Goal: Transaction & Acquisition: Purchase product/service

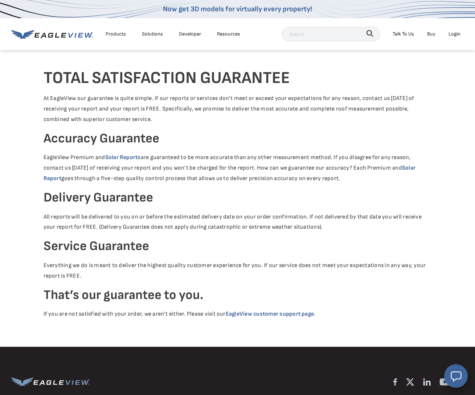
scroll to position [3, 0]
click at [453, 35] on div "Login" at bounding box center [454, 33] width 12 height 9
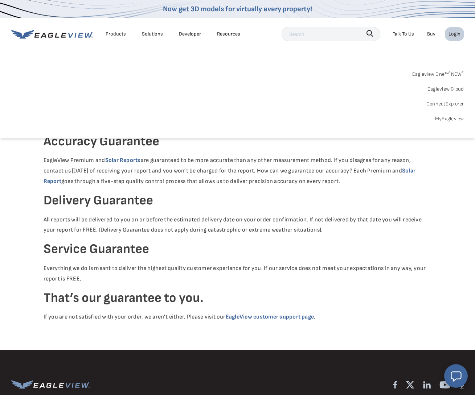
scroll to position [2, 0]
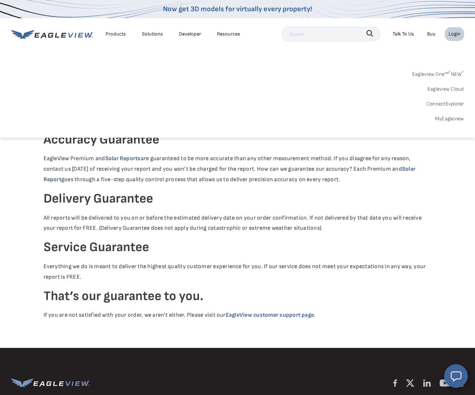
click at [454, 119] on link "MyEagleview" at bounding box center [449, 118] width 29 height 9
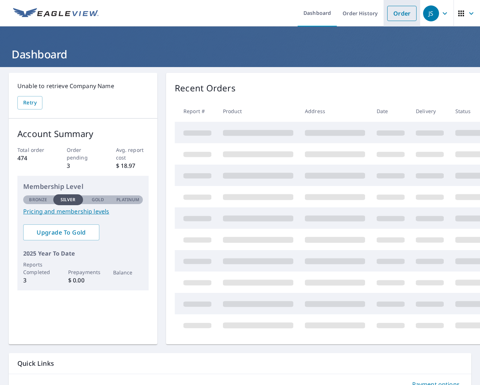
click at [400, 11] on link "Order" at bounding box center [401, 13] width 29 height 15
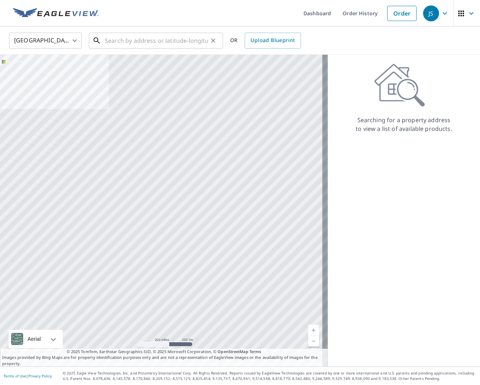
click at [137, 42] on input "text" at bounding box center [156, 40] width 103 height 20
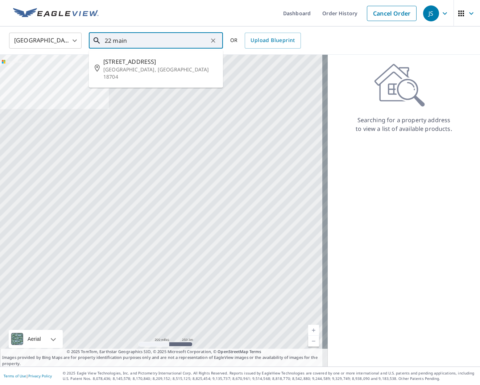
drag, startPoint x: 119, startPoint y: 41, endPoint x: 113, endPoint y: 44, distance: 7.0
click at [119, 41] on input "22 main" at bounding box center [156, 40] width 103 height 20
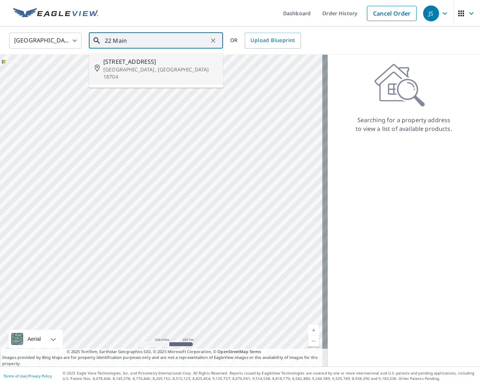
click at [138, 36] on input "22 Main" at bounding box center [156, 40] width 103 height 20
click at [140, 40] on input "22 Main" at bounding box center [156, 40] width 103 height 20
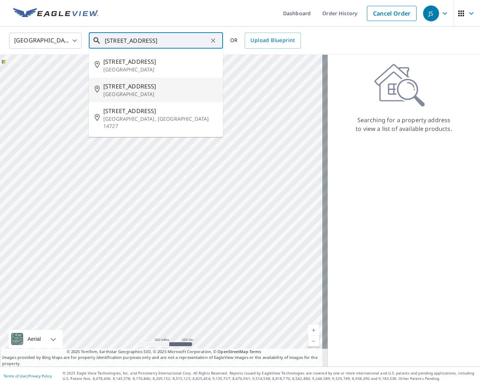
click at [125, 91] on p "Cummington, MA 01026" at bounding box center [160, 94] width 114 height 7
type input "22 Main St Cummington, MA 01026"
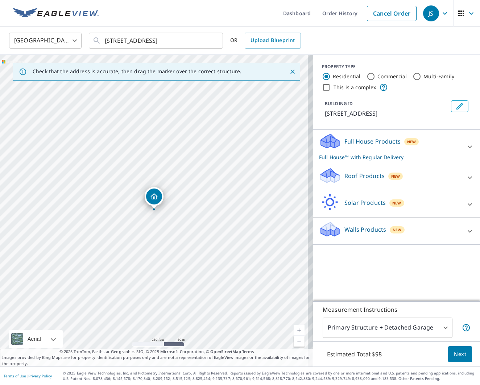
click at [468, 229] on icon at bounding box center [470, 231] width 9 height 9
click at [319, 271] on div at bounding box center [324, 272] width 11 height 9
click at [454, 357] on span "Next" at bounding box center [460, 354] width 12 height 9
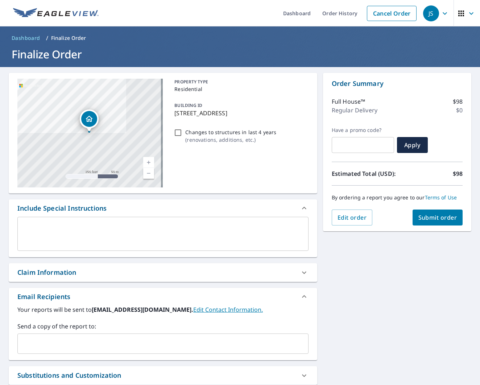
click at [431, 218] on span "Submit order" at bounding box center [438, 218] width 39 height 8
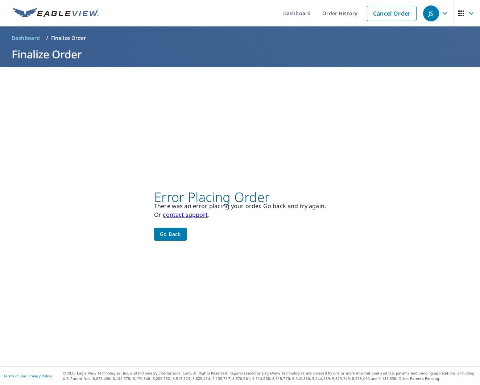
click at [174, 235] on span "Go back" at bounding box center [170, 234] width 21 height 9
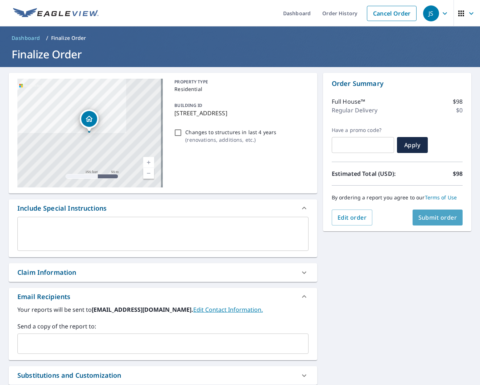
click at [422, 217] on span "Submit order" at bounding box center [438, 218] width 39 height 8
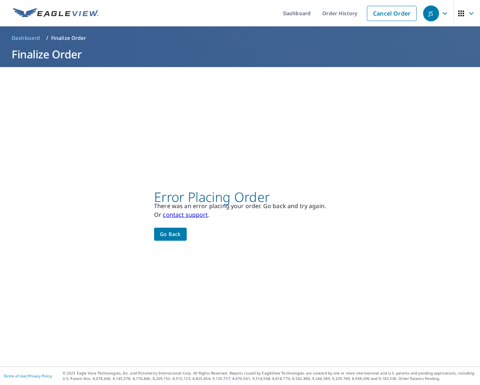
scroll to position [1, 0]
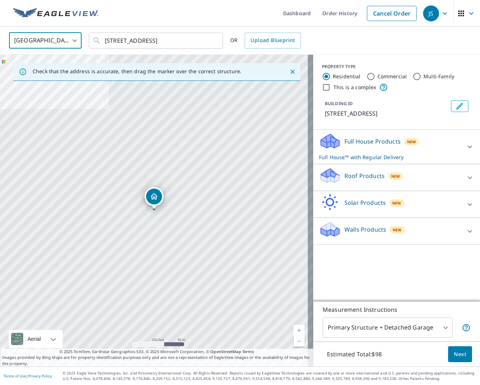
click at [393, 230] on span "New" at bounding box center [397, 230] width 9 height 6
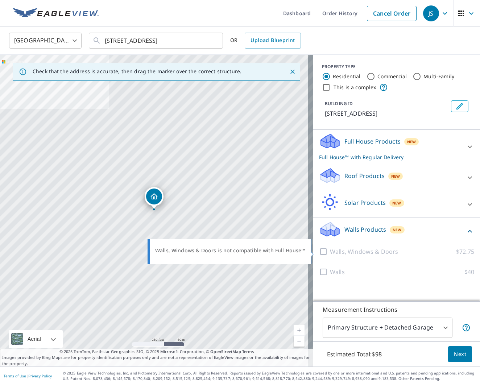
click at [319, 252] on div at bounding box center [324, 251] width 11 height 9
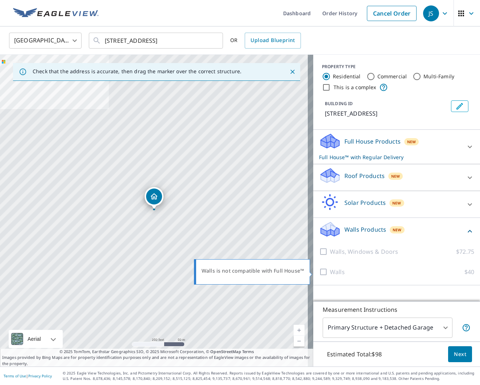
click at [319, 272] on div at bounding box center [324, 272] width 11 height 9
click at [448, 351] on button "Next" at bounding box center [460, 354] width 24 height 16
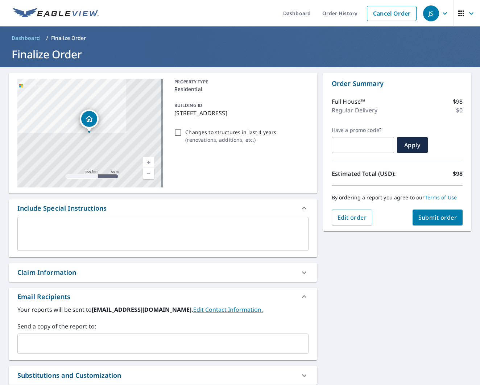
click at [434, 218] on span "Submit order" at bounding box center [438, 218] width 39 height 8
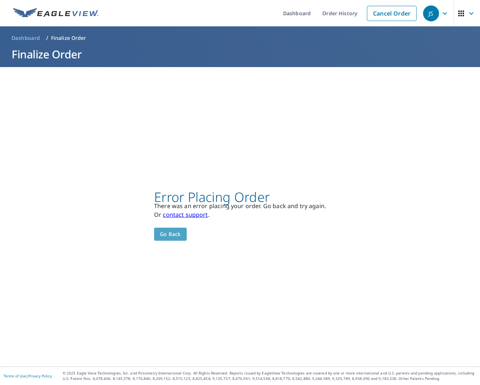
click at [174, 233] on span "Go back" at bounding box center [170, 234] width 21 height 9
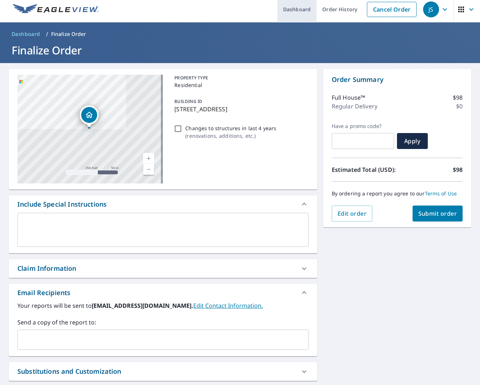
scroll to position [5, 0]
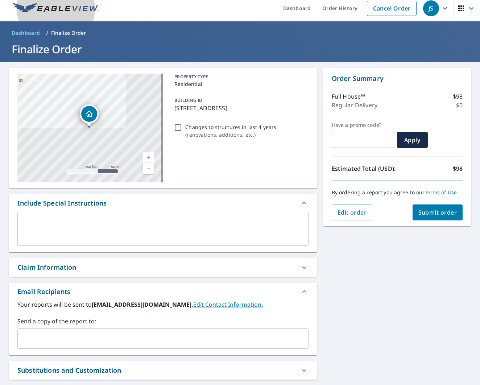
click at [64, 10] on img at bounding box center [56, 8] width 86 height 11
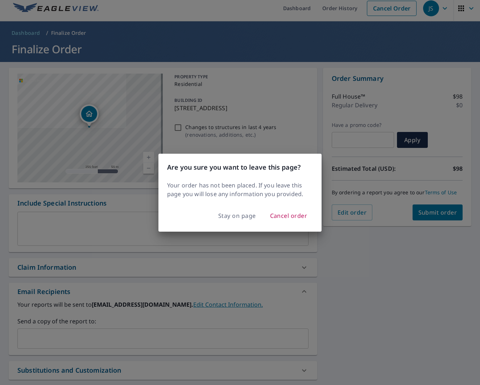
scroll to position [6, 0]
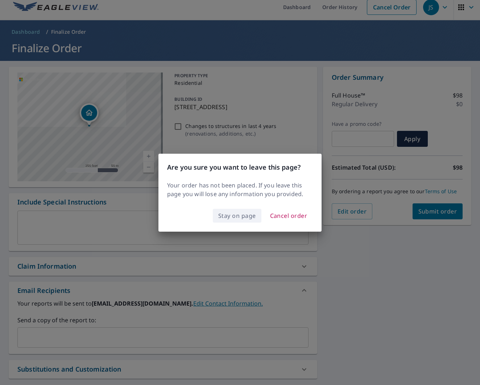
click at [229, 217] on span "Stay on page" at bounding box center [237, 216] width 38 height 10
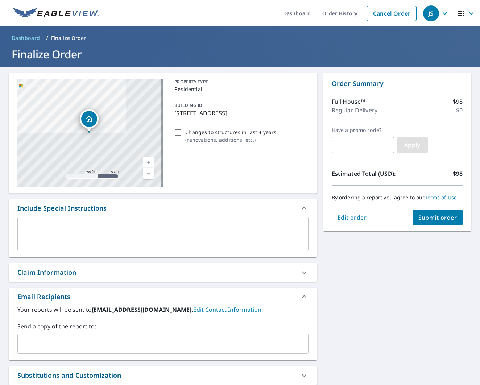
scroll to position [0, 0]
click at [379, 112] on div "Regular Delivery $0" at bounding box center [397, 110] width 131 height 9
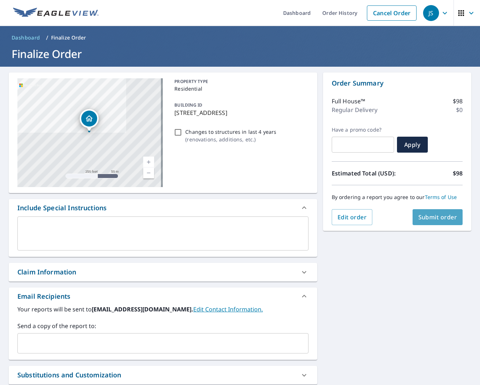
click at [444, 213] on span "Submit order" at bounding box center [438, 217] width 39 height 8
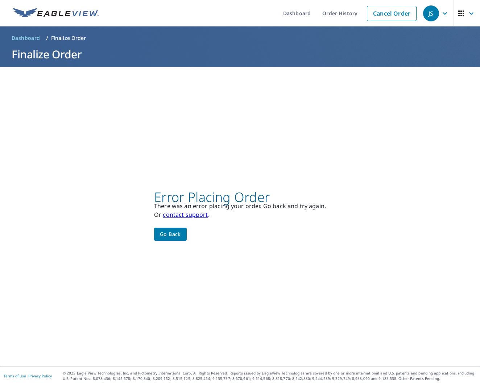
click at [155, 235] on button "Go back" at bounding box center [170, 234] width 33 height 13
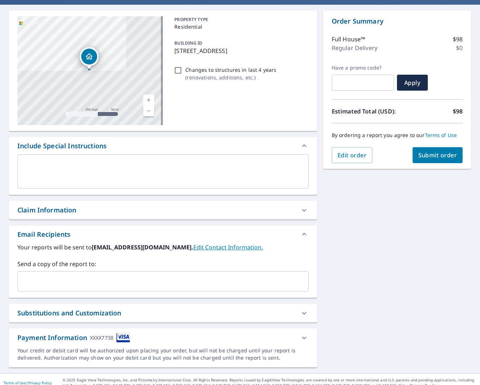
click at [112, 338] on div "XXXX7738" at bounding box center [102, 338] width 24 height 10
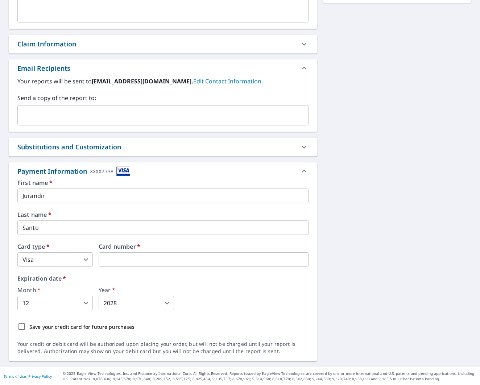
click at [71, 286] on div "Expiration date   * Month   * 12 12 ​ Year   * 2028 2028 ​" at bounding box center [162, 293] width 291 height 35
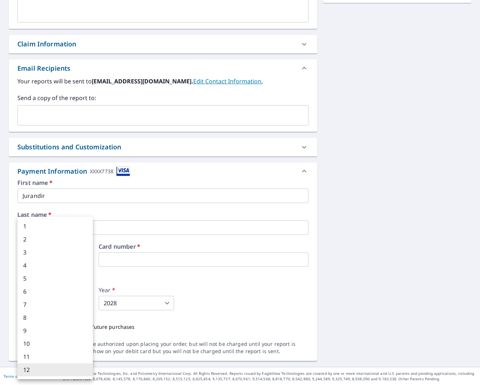
click at [57, 300] on body "JS JS Dashboard Order History Cancel Order JS Dashboard / Finalize Order Finali…" at bounding box center [240, 192] width 480 height 385
click at [33, 283] on li "5" at bounding box center [54, 278] width 75 height 13
type input "5"
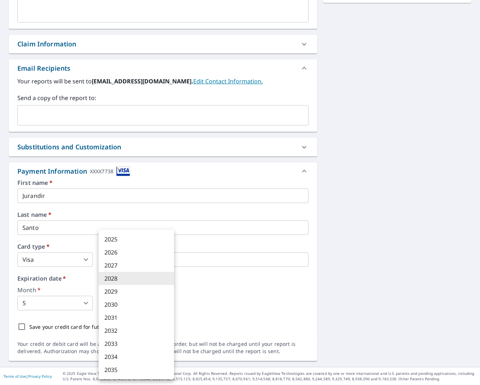
click at [169, 302] on body "JS JS Dashboard Order History Cancel Order JS Dashboard / Finalize Order Finali…" at bounding box center [240, 192] width 480 height 385
click at [117, 302] on li "2030" at bounding box center [136, 304] width 75 height 13
type input "2030"
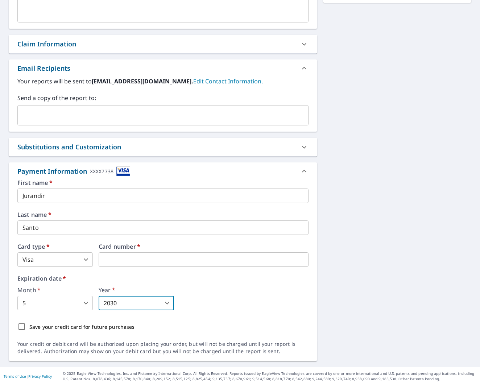
click at [21, 326] on input "Save your credit card for future purchases" at bounding box center [21, 326] width 15 height 15
checkbox input "true"
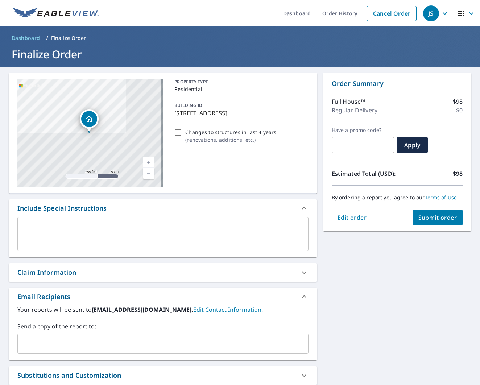
click at [440, 218] on span "Submit order" at bounding box center [438, 218] width 39 height 8
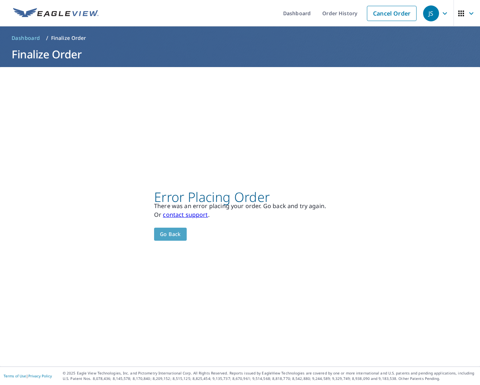
scroll to position [0, 0]
click at [172, 237] on span "Go back" at bounding box center [170, 234] width 21 height 9
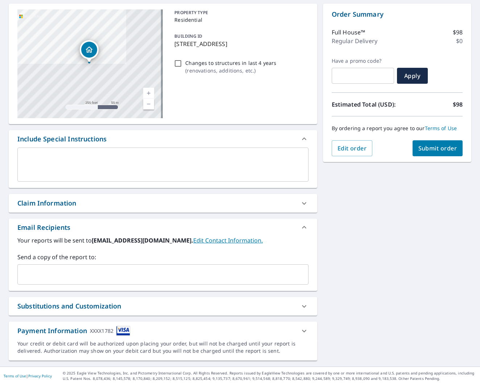
scroll to position [0, 0]
click at [122, 330] on img at bounding box center [123, 331] width 14 height 10
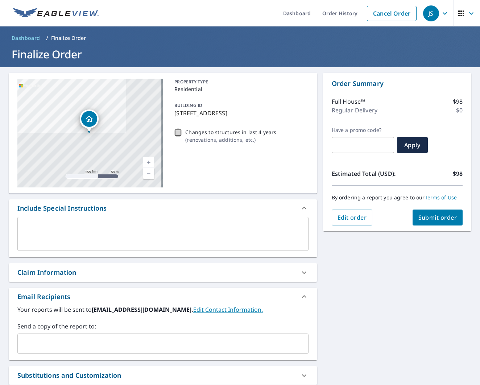
click at [174, 132] on input "Changes to structures in last 4 years ( renovations, additions, etc. )" at bounding box center [178, 132] width 9 height 9
checkbox input "true"
click at [450, 219] on span "Submit order" at bounding box center [438, 218] width 39 height 8
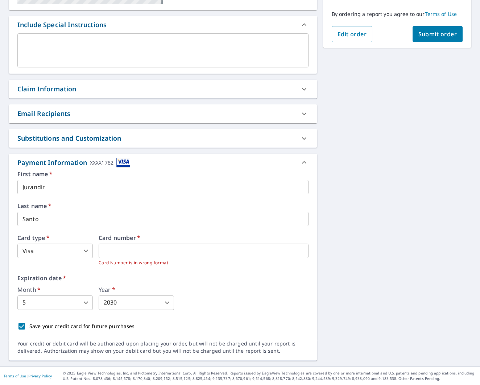
scroll to position [183, 0]
click at [433, 33] on span "Submit order" at bounding box center [438, 34] width 39 height 8
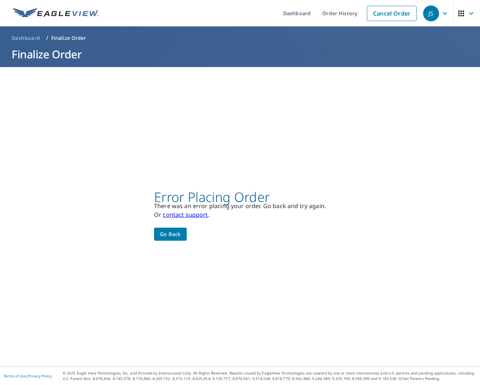
scroll to position [0, 0]
click at [160, 236] on span "Go back" at bounding box center [170, 234] width 21 height 9
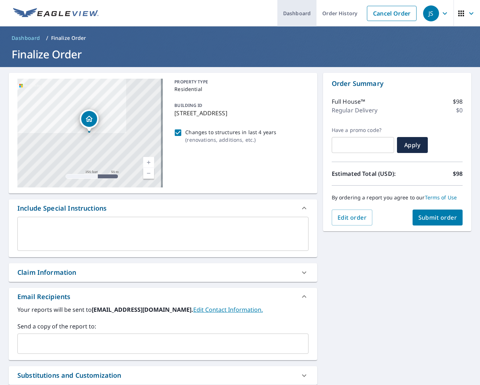
click at [291, 12] on link "Dashboard" at bounding box center [296, 13] width 39 height 26
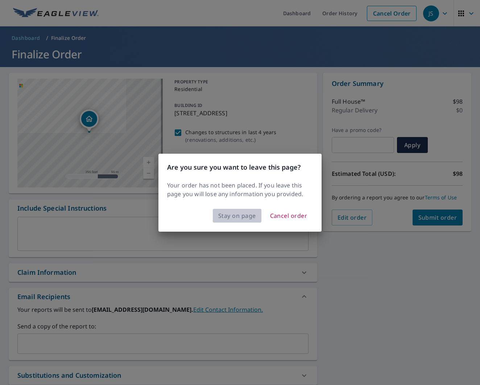
click at [234, 219] on span "Stay on page" at bounding box center [237, 216] width 38 height 10
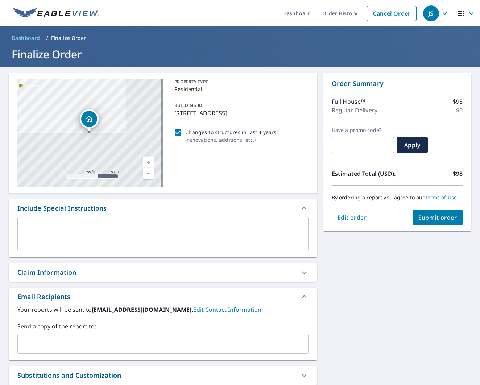
scroll to position [0, 0]
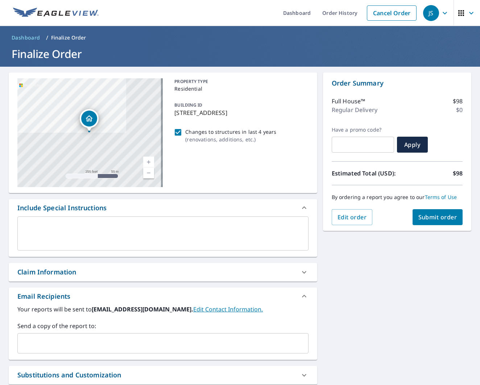
click at [441, 11] on icon "button" at bounding box center [445, 13] width 9 height 9
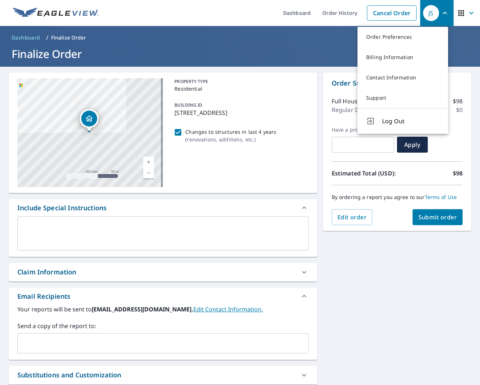
scroll to position [0, 0]
click at [325, 11] on link "Order History" at bounding box center [340, 13] width 47 height 26
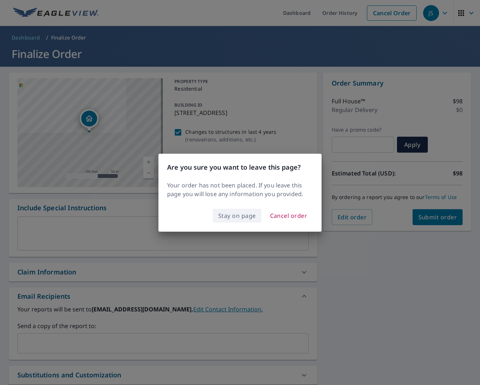
click at [241, 217] on span "Stay on page" at bounding box center [237, 216] width 38 height 10
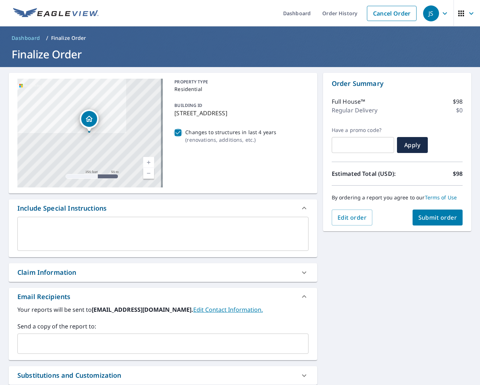
click at [178, 133] on input "Changes to structures in last 4 years ( renovations, additions, etc. )" at bounding box center [178, 132] width 9 height 9
checkbox input "false"
click at [441, 216] on span "Submit order" at bounding box center [438, 218] width 39 height 8
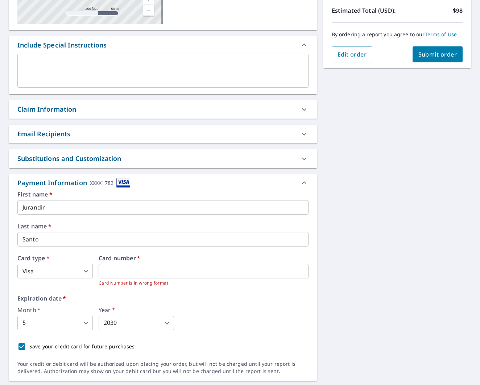
scroll to position [164, 0]
click at [444, 55] on span "Submit order" at bounding box center [438, 54] width 39 height 8
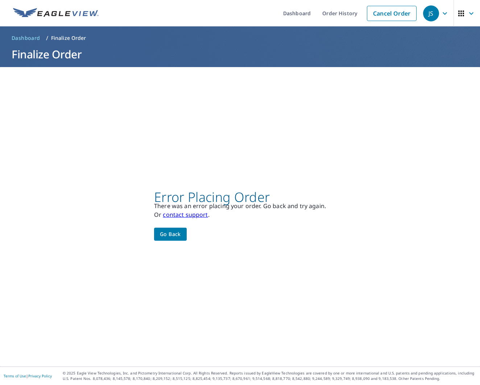
scroll to position [0, 0]
